Goal: Information Seeking & Learning: Learn about a topic

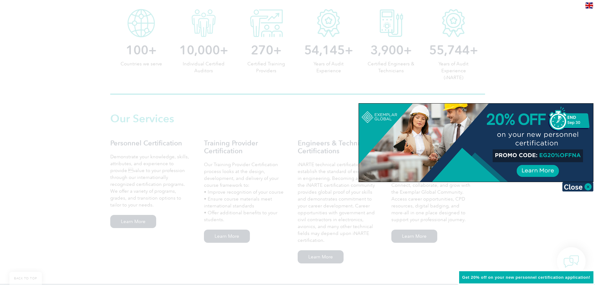
scroll to position [338, 0]
click at [580, 183] on img at bounding box center [578, 186] width 31 height 9
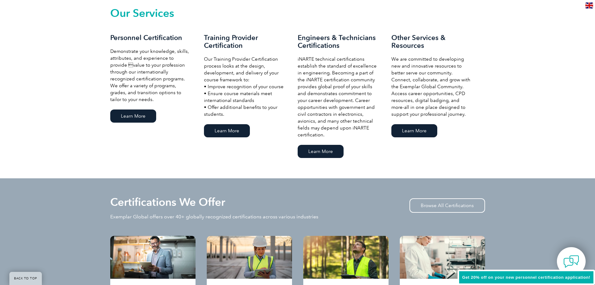
scroll to position [526, 0]
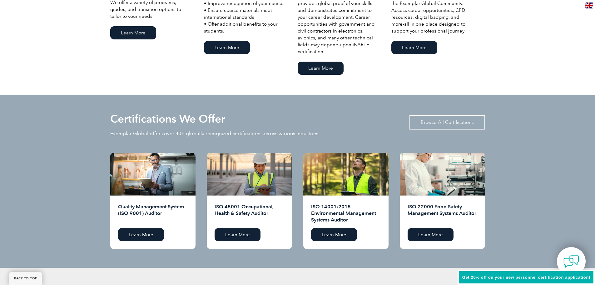
click at [466, 123] on link "Browse All Certifications" at bounding box center [448, 122] width 76 height 14
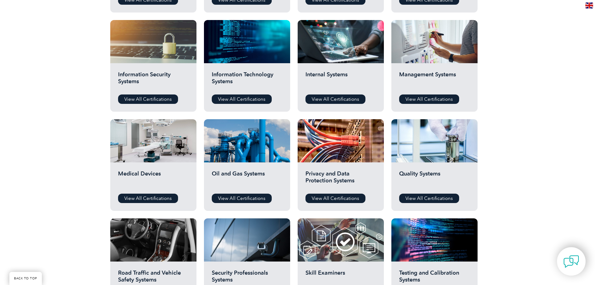
scroll to position [219, 0]
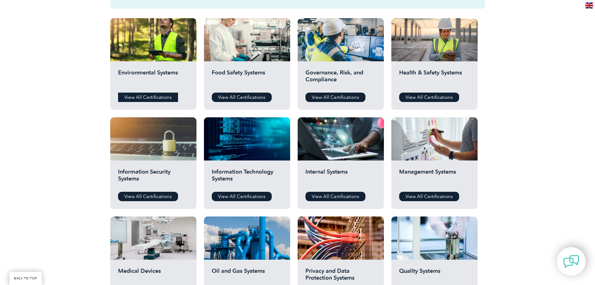
click at [153, 96] on link "View All Certifications" at bounding box center [148, 97] width 60 height 9
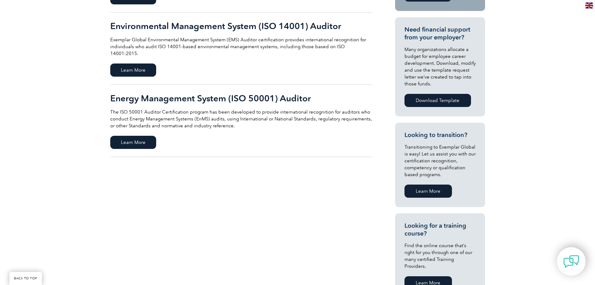
scroll to position [250, 0]
